Goal: Obtain resource: Download file/media

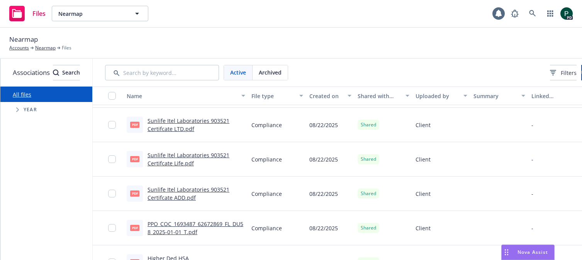
scroll to position [243, 0]
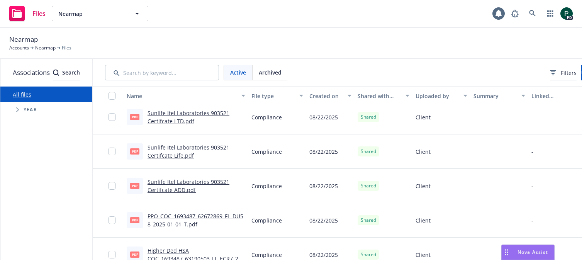
click at [204, 225] on link "PPO_COC_1693487_62672869_FL_DU58_2025-01-01_T.pdf" at bounding box center [196, 219] width 96 height 15
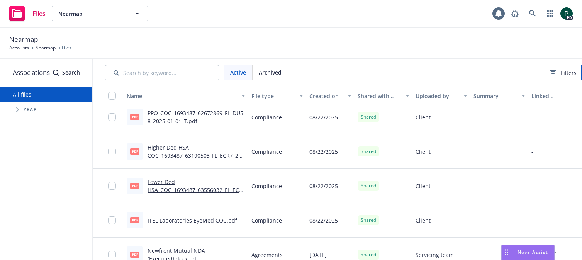
scroll to position [343, 0]
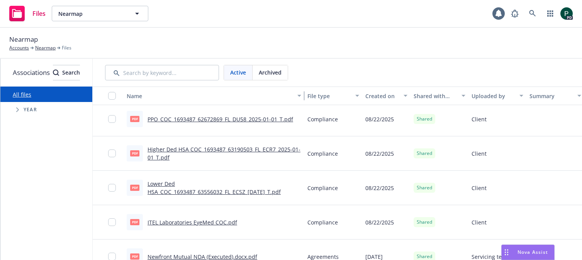
drag, startPoint x: 274, startPoint y: 98, endPoint x: 329, endPoint y: 97, distance: 55.2
click at [302, 97] on div "button" at bounding box center [301, 96] width 4 height 18
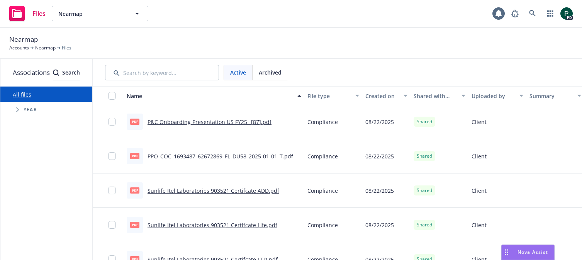
scroll to position [236, 0]
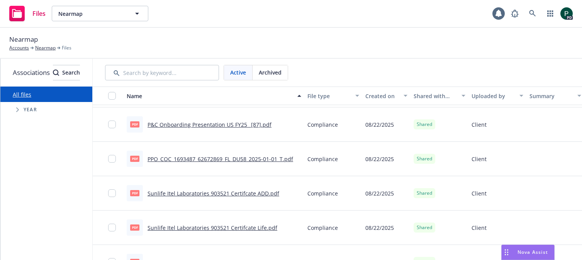
click at [246, 160] on link "PPO_COC_1693487_62672869_FL_DU58_2025-01-01_T.pdf" at bounding box center [221, 158] width 146 height 7
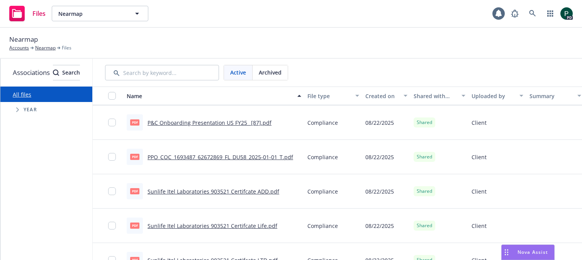
click at [207, 123] on link "P&C Onboarding Presentation US FY25 _[87].pdf" at bounding box center [210, 122] width 124 height 7
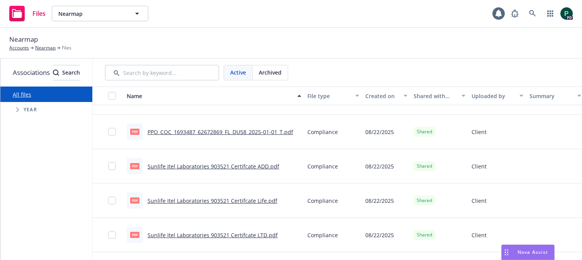
scroll to position [262, 0]
click at [223, 132] on link "PPO_COC_1693487_62672869_FL_DU58_2025-01-01_T.pdf" at bounding box center [221, 132] width 146 height 7
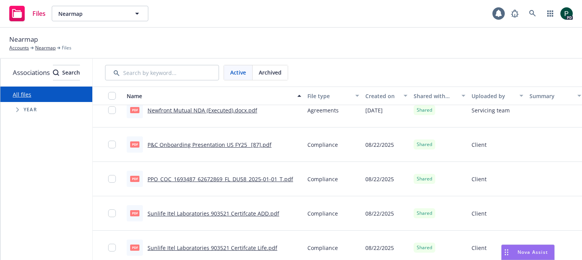
scroll to position [214, 0]
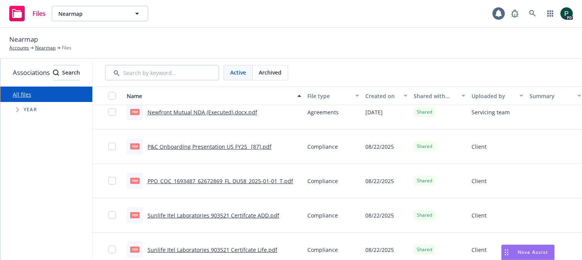
click at [219, 147] on link "P&C Onboarding Presentation US FY25 _[87].pdf" at bounding box center [210, 146] width 124 height 7
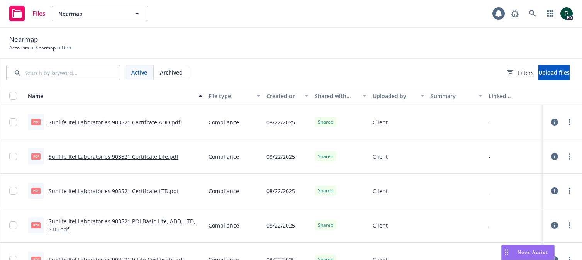
scroll to position [357, 0]
